Goal: Task Accomplishment & Management: Use online tool/utility

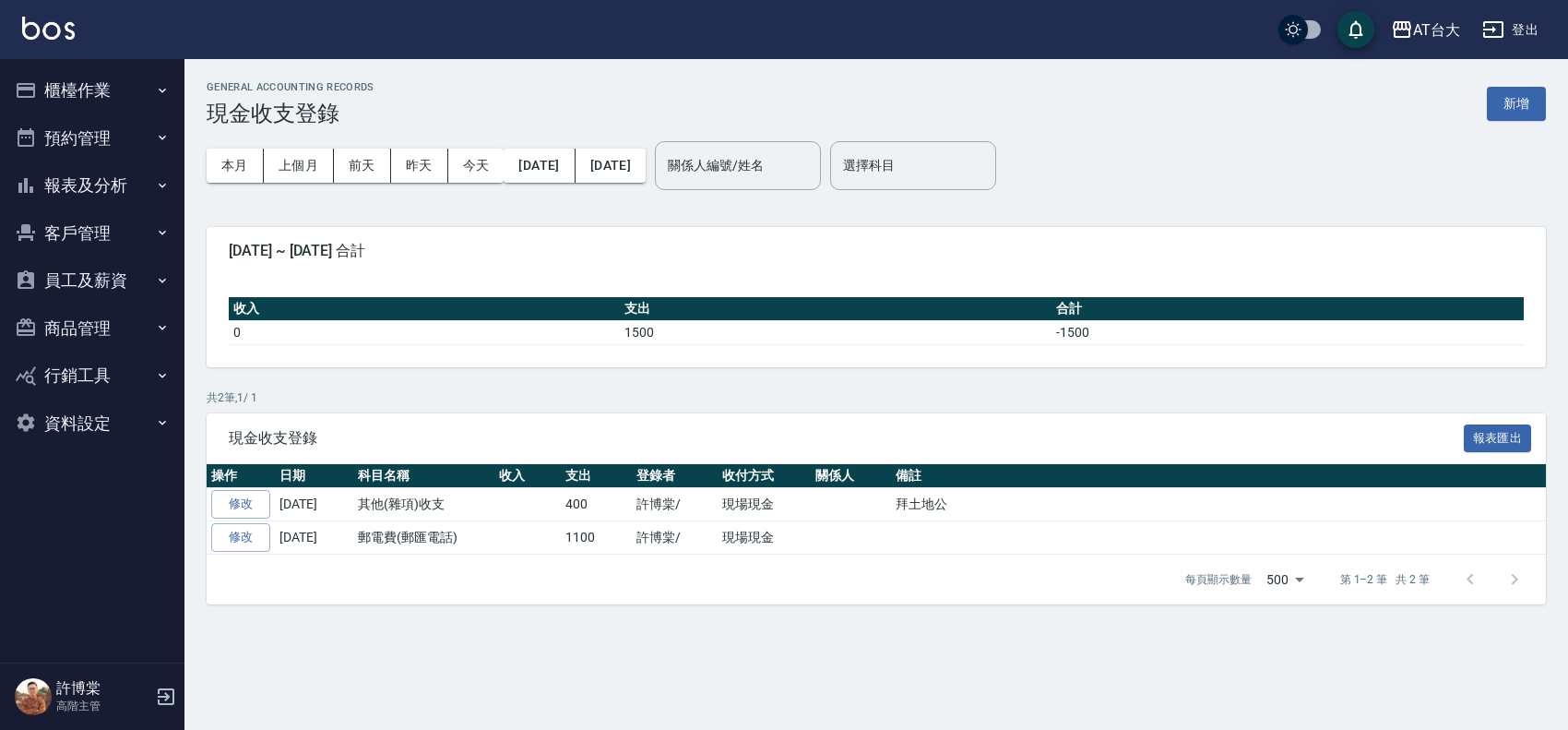
click at [103, 95] on button "櫃檯作業" at bounding box center [91, 91] width 170 height 48
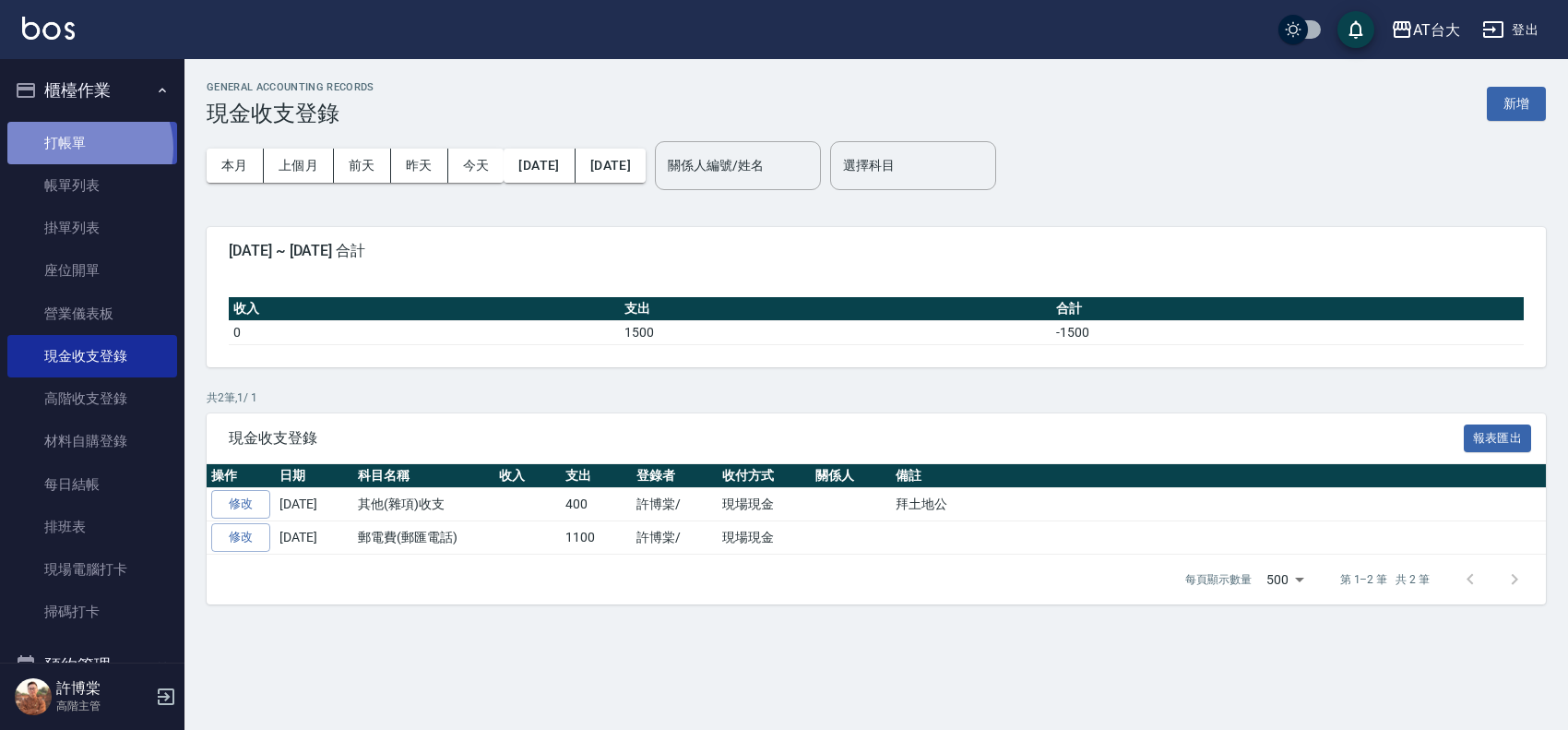
click at [83, 147] on link "打帳單" at bounding box center [91, 142] width 170 height 43
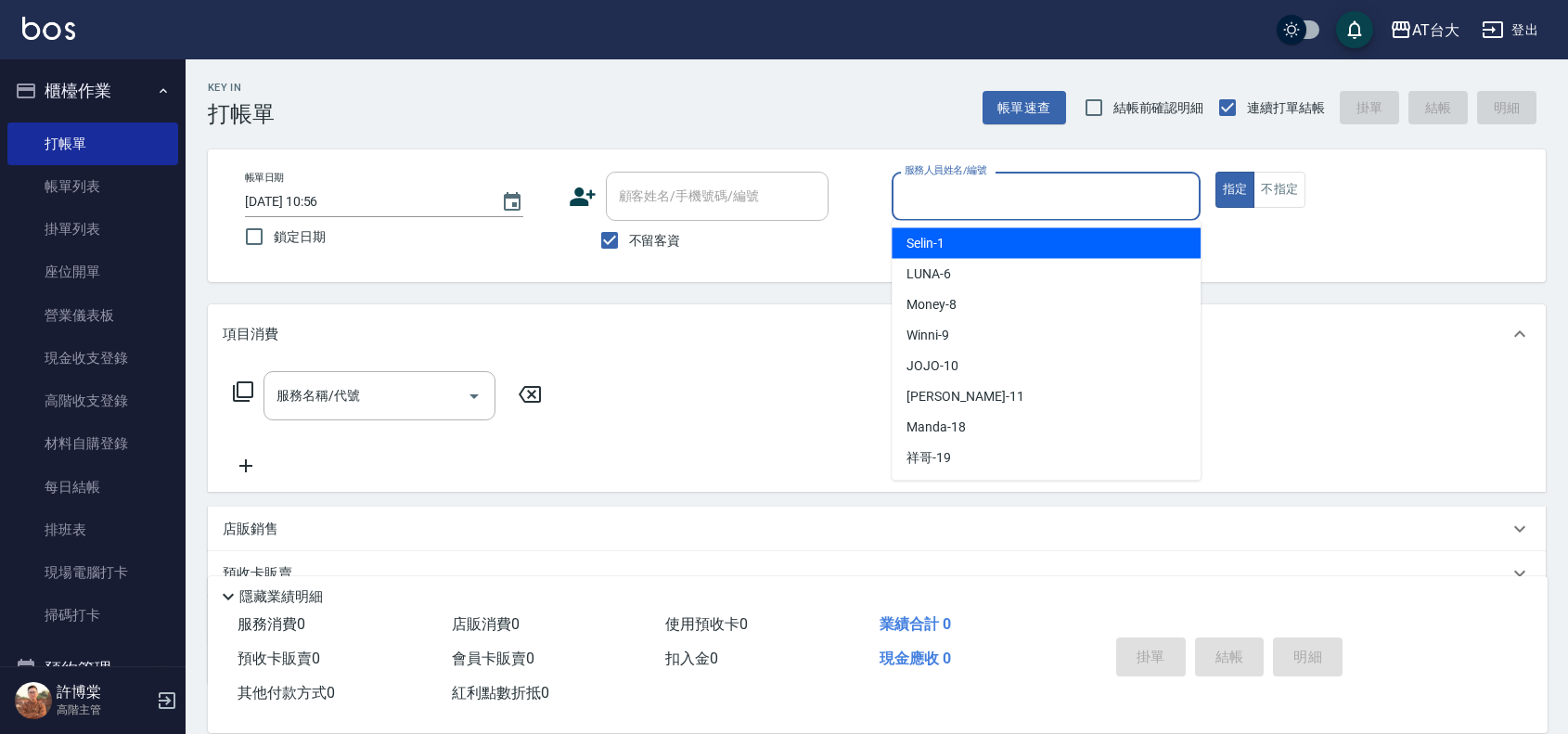
click at [1030, 197] on input "服務人員姓名/編號" at bounding box center [1046, 196] width 292 height 32
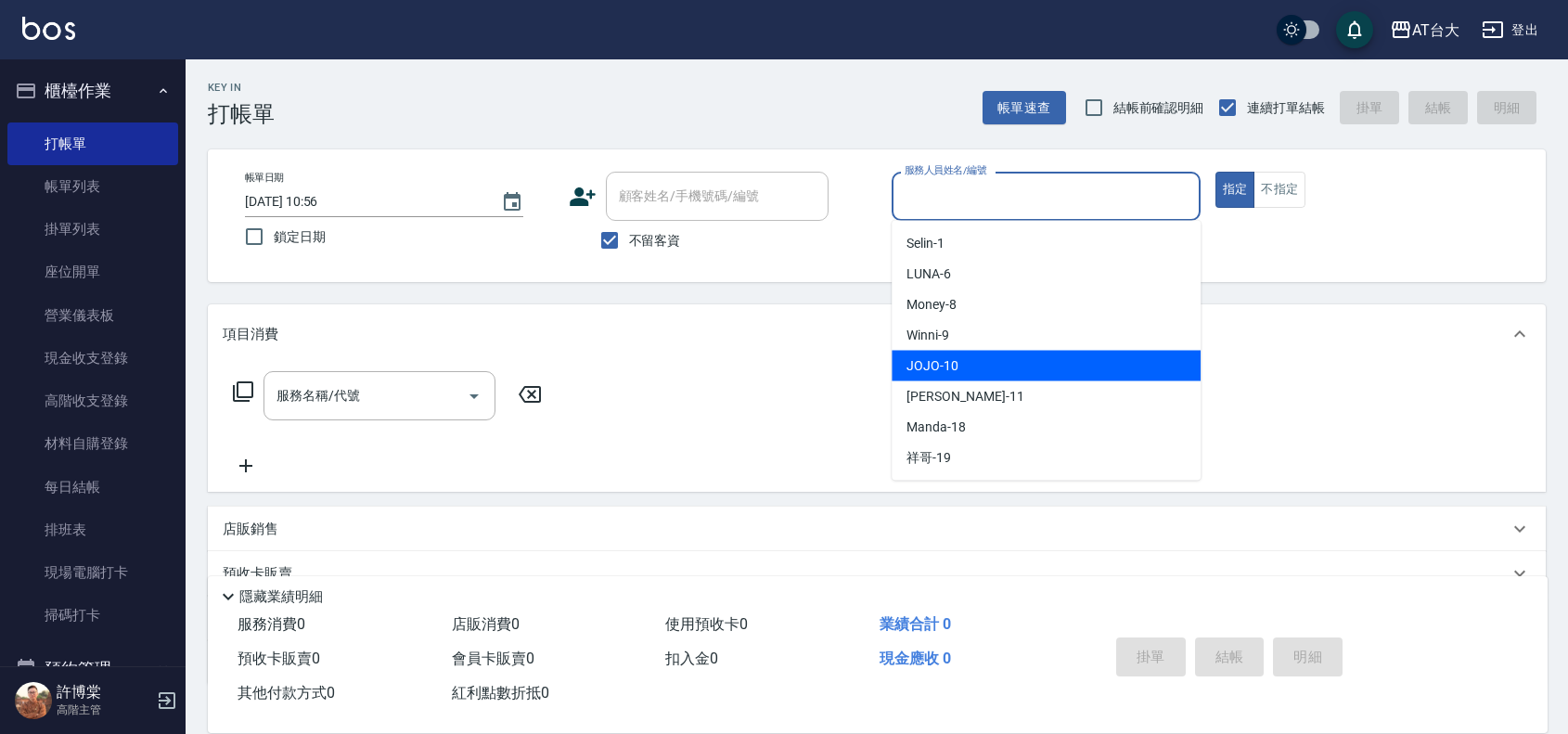
click at [1008, 377] on div "JOJO -10" at bounding box center [1046, 366] width 309 height 31
type input "JOJO-10"
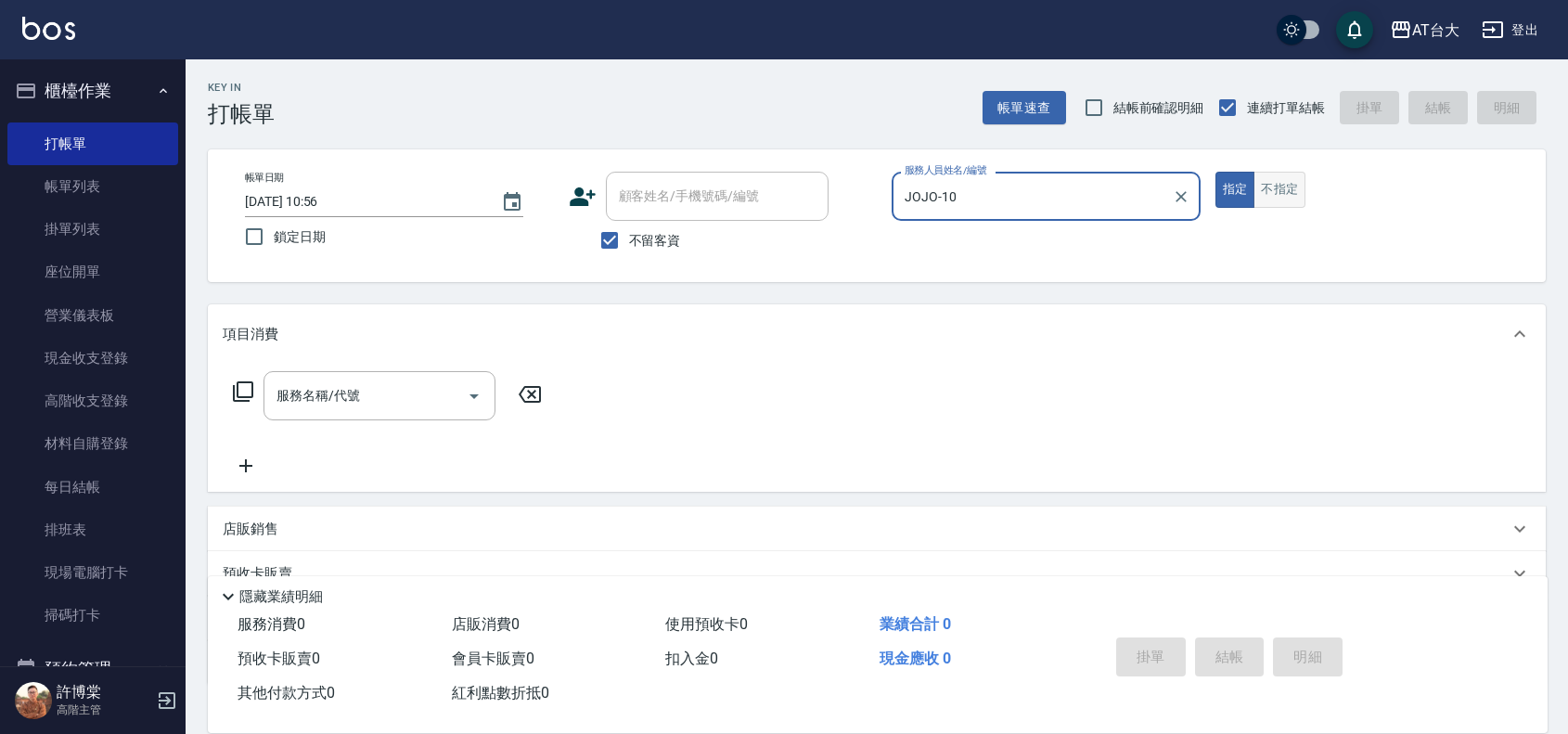
click at [1299, 192] on button "不指定" at bounding box center [1279, 190] width 52 height 36
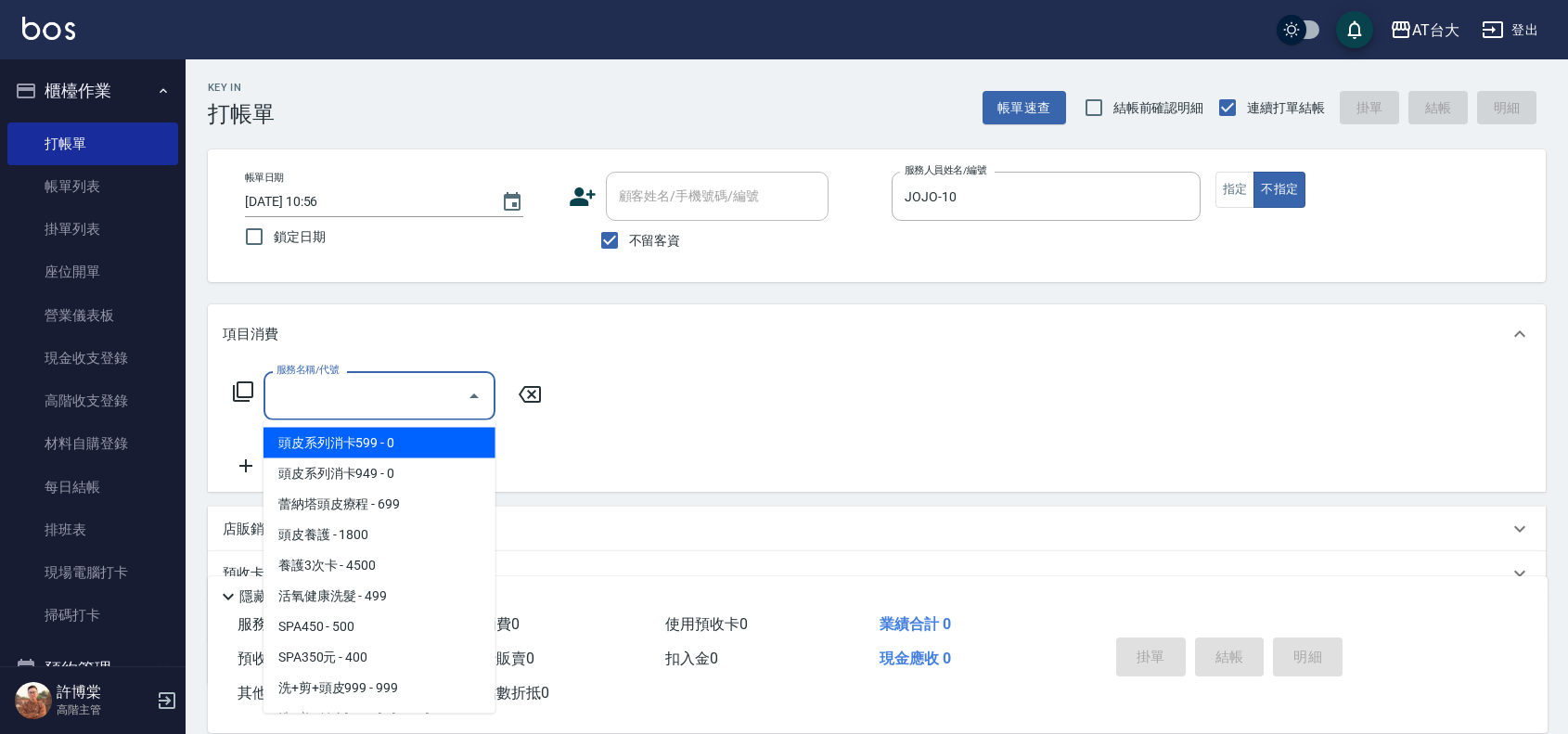
click at [401, 409] on input "服務名稱/代號" at bounding box center [365, 395] width 187 height 32
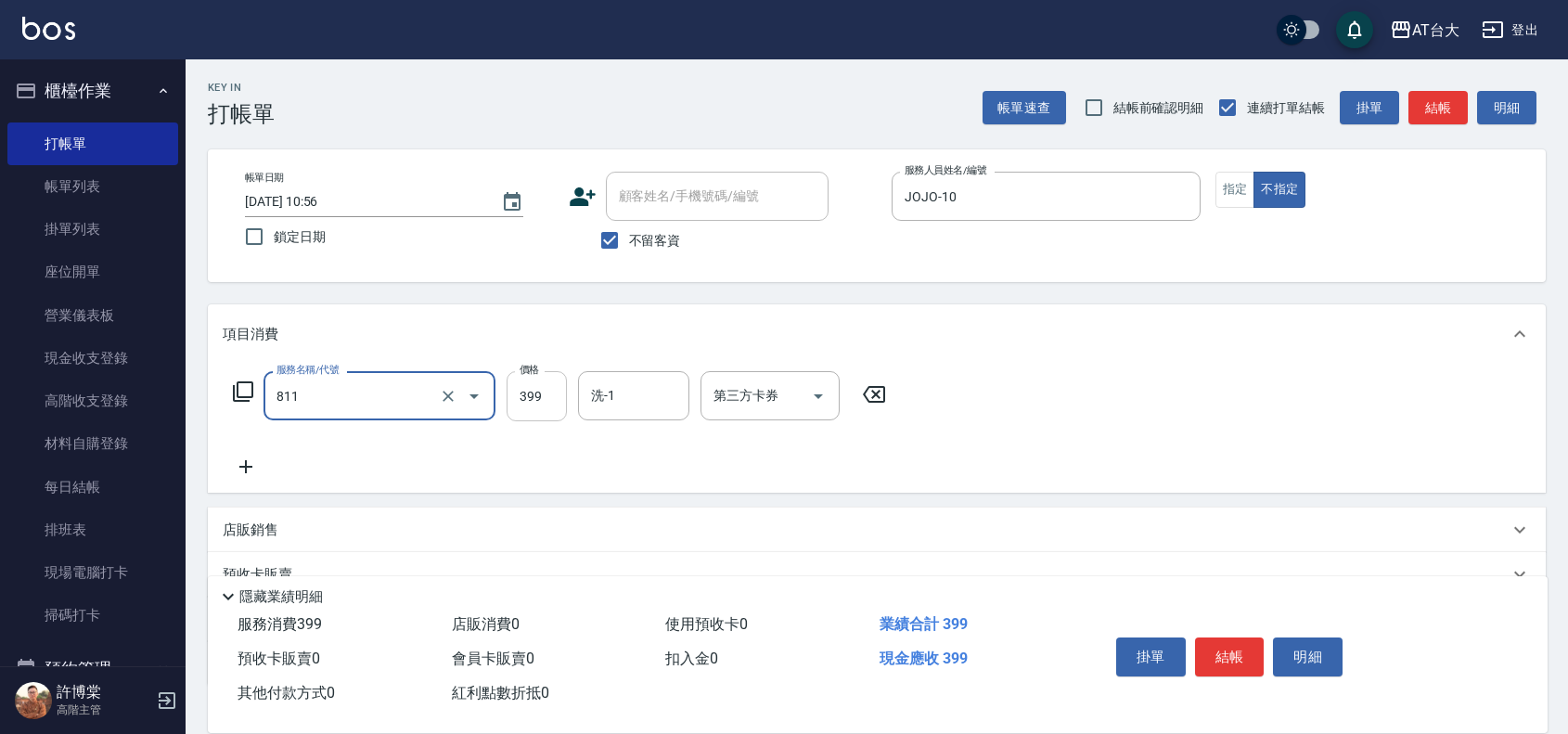
type input "洗+剪(811)"
click at [555, 401] on input "399" at bounding box center [537, 396] width 60 height 50
type input "390"
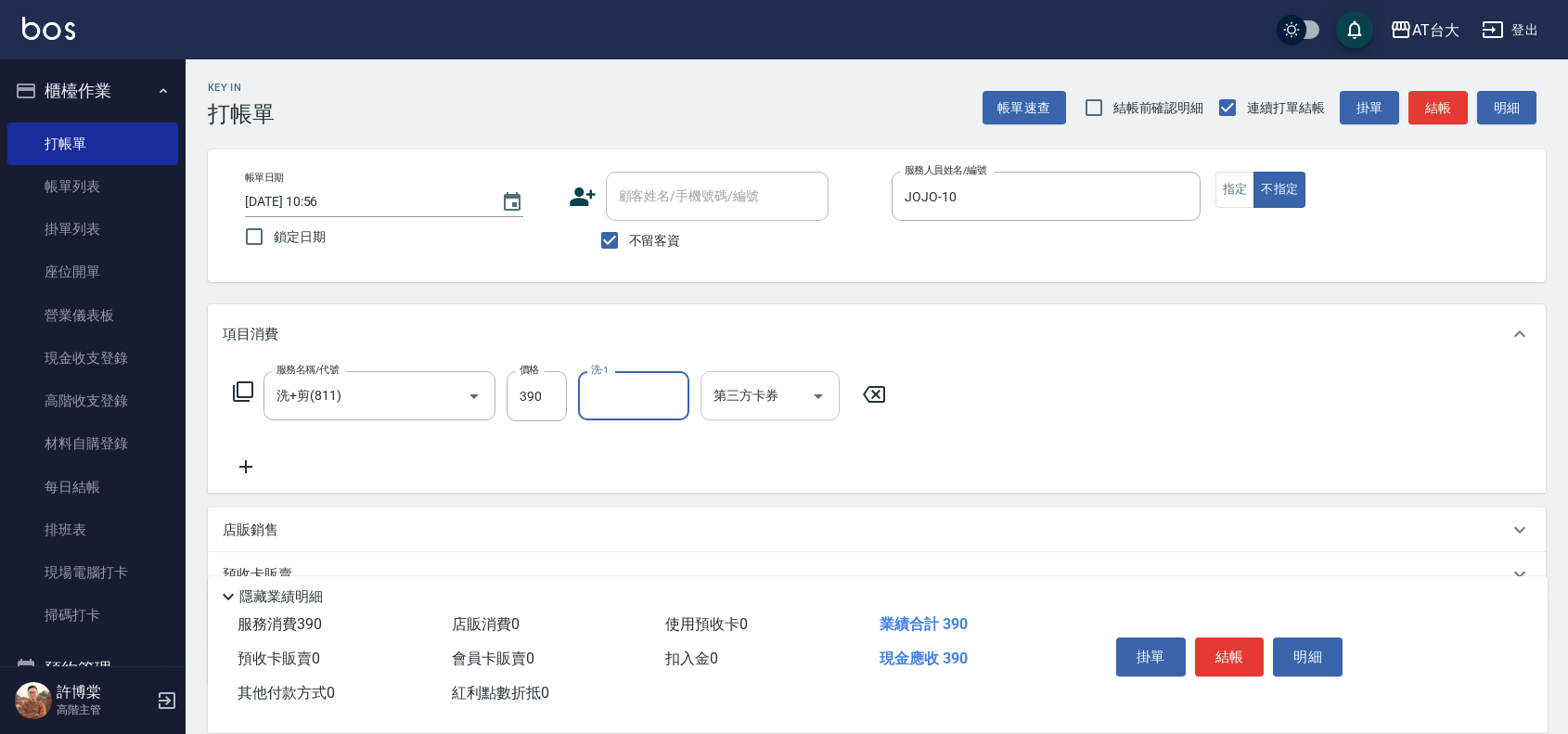
click at [744, 392] on input "第三方卡券" at bounding box center [756, 395] width 95 height 32
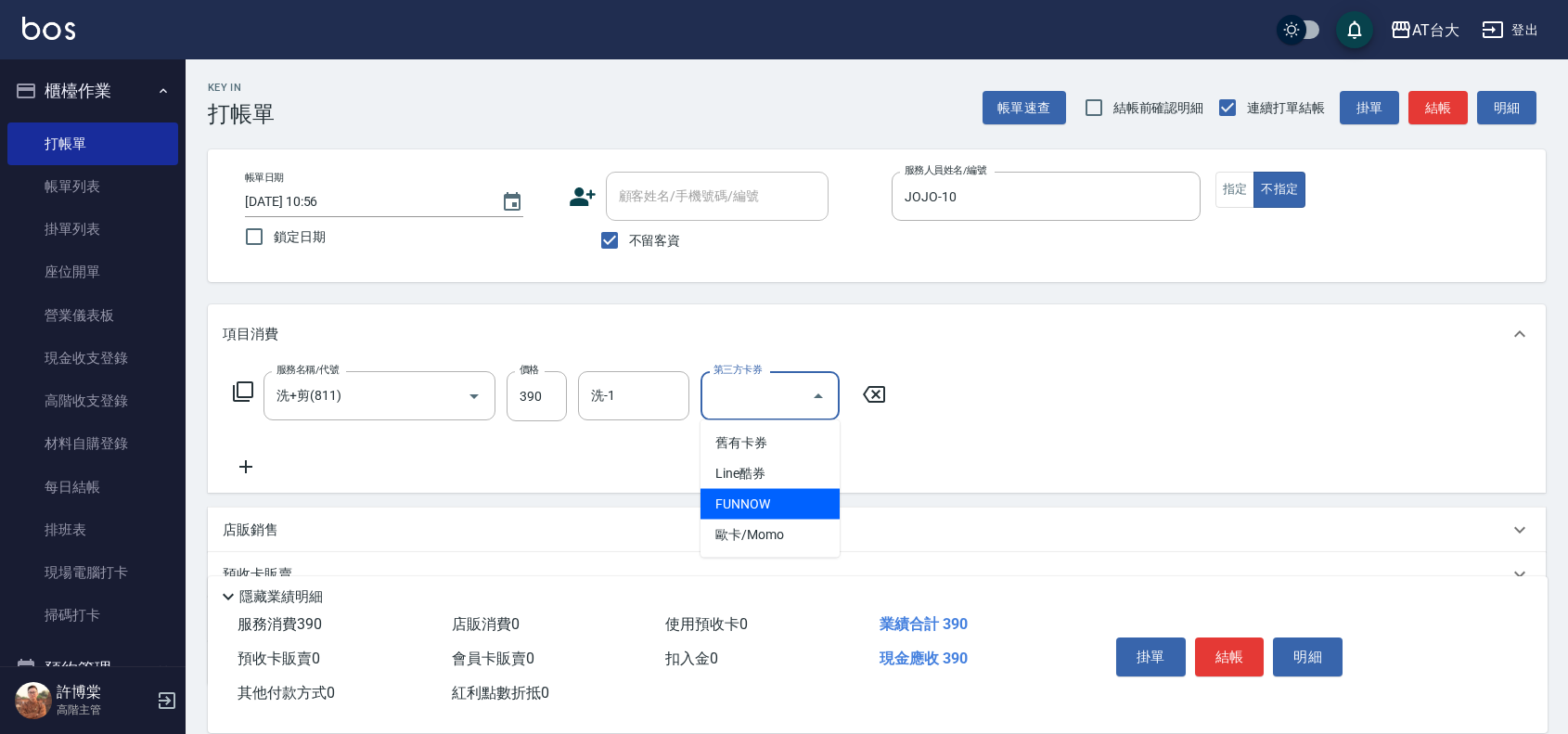
click at [795, 507] on span "FUNNOW" at bounding box center [769, 504] width 139 height 31
type input "FUNNOW"
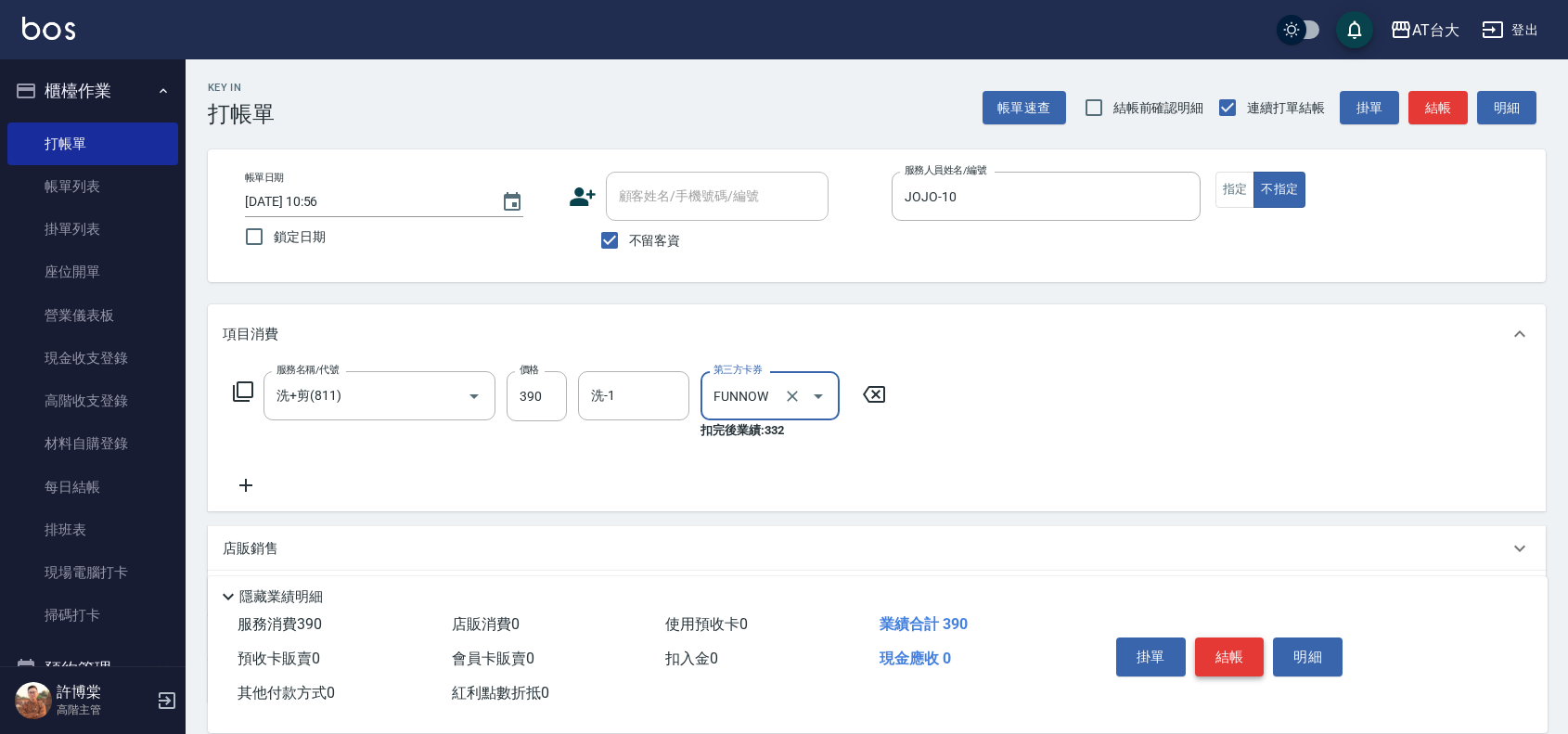
click at [1249, 650] on button "結帳" at bounding box center [1230, 656] width 70 height 39
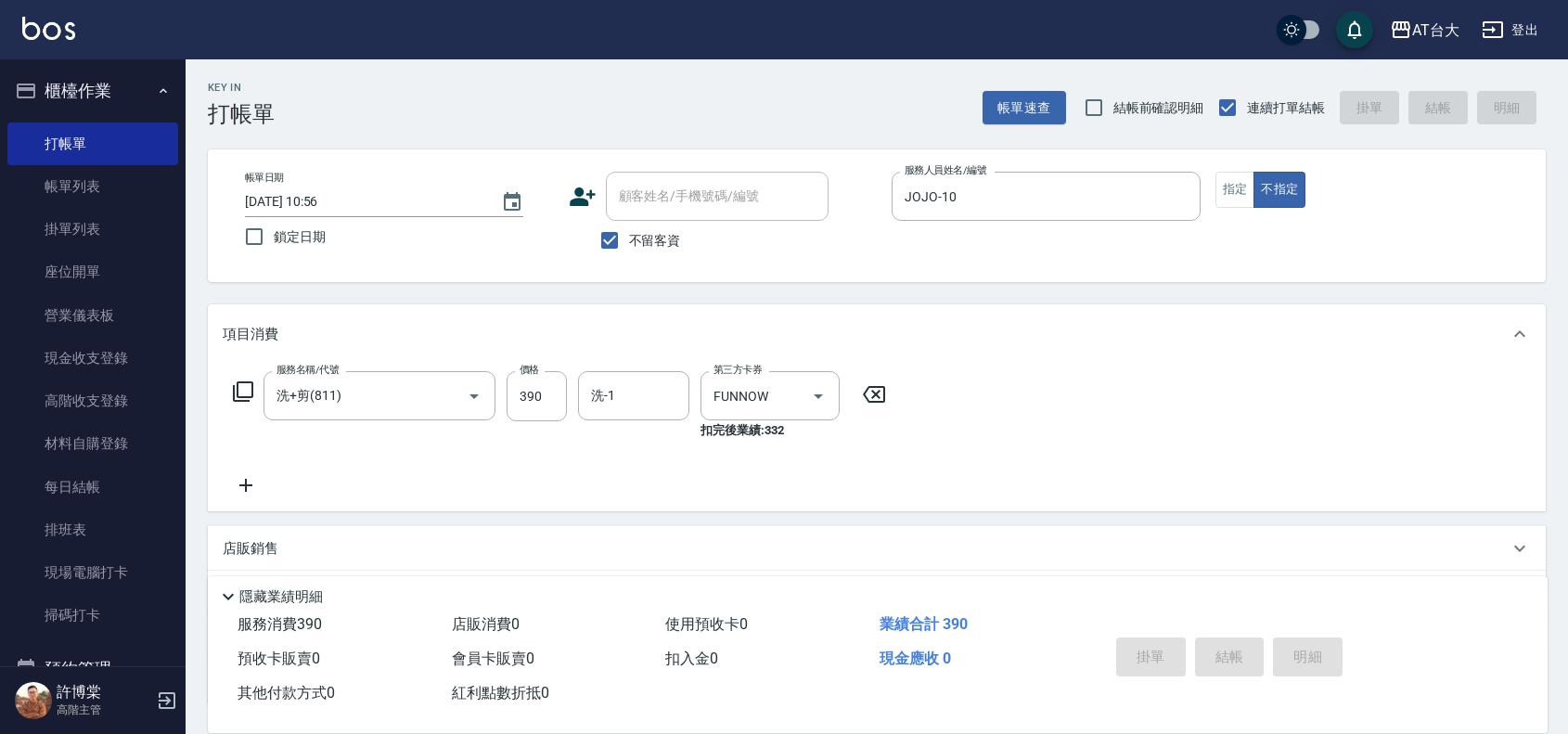
type input "[DATE] 11:17"
